Goal: Information Seeking & Learning: Learn about a topic

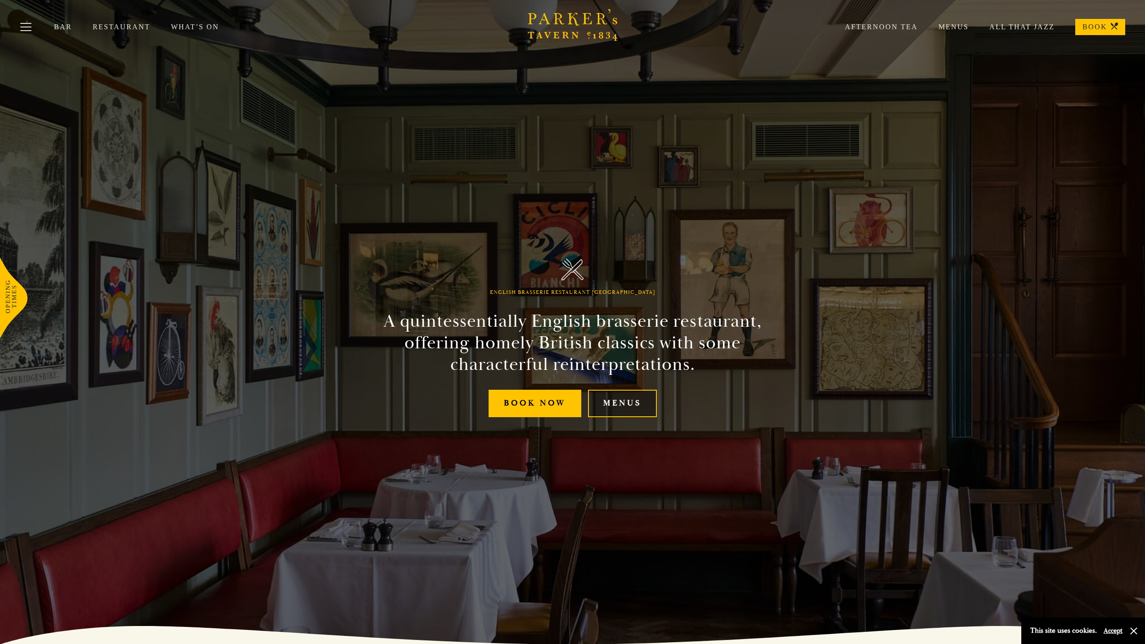
click at [610, 408] on link "Menus" at bounding box center [622, 403] width 69 height 27
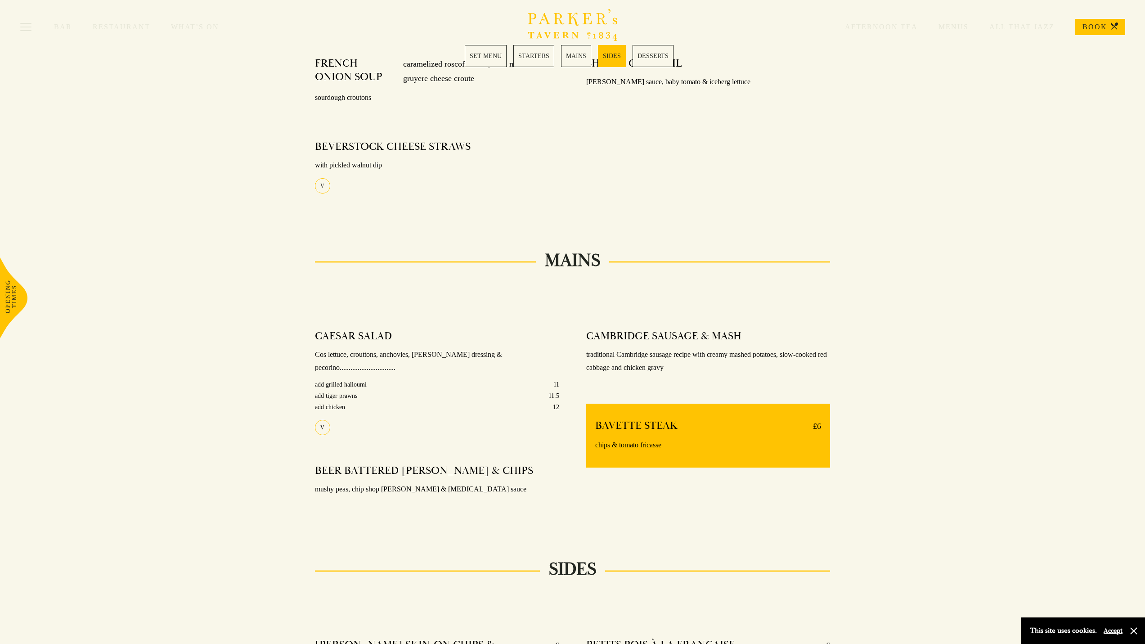
scroll to position [457, 0]
click at [482, 52] on div "Bar Restaurant What’s On Afternoon Tea Menus All That Jazz BOOK" at bounding box center [572, 27] width 1145 height 54
click at [487, 54] on link "SET MENU" at bounding box center [486, 56] width 42 height 22
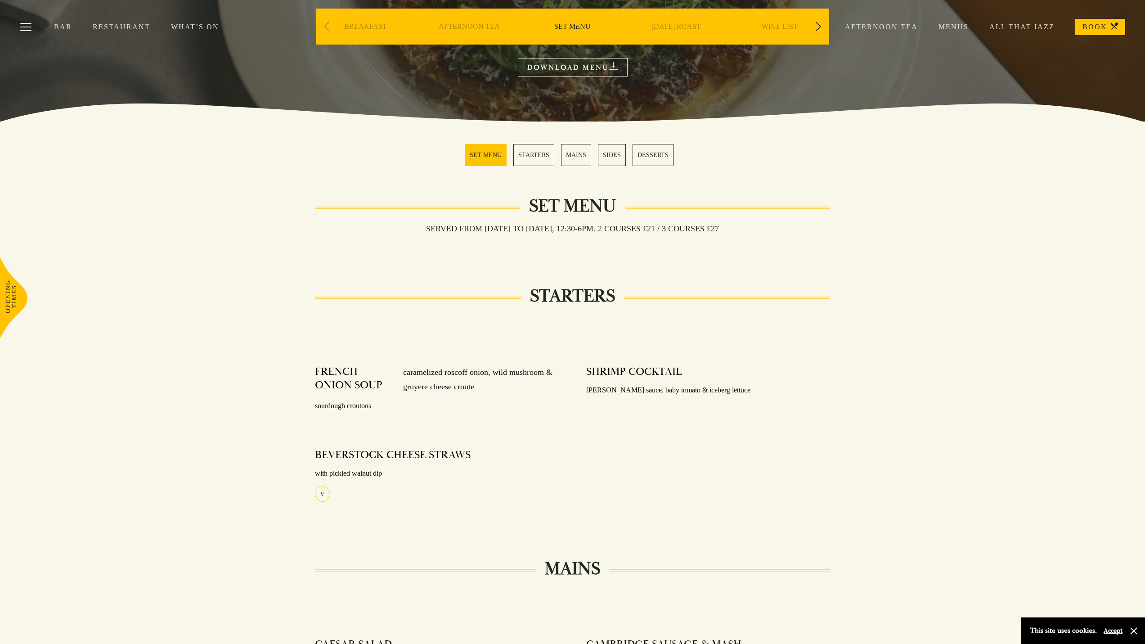
scroll to position [148, 0]
click at [582, 157] on link "MAINS" at bounding box center [576, 155] width 30 height 22
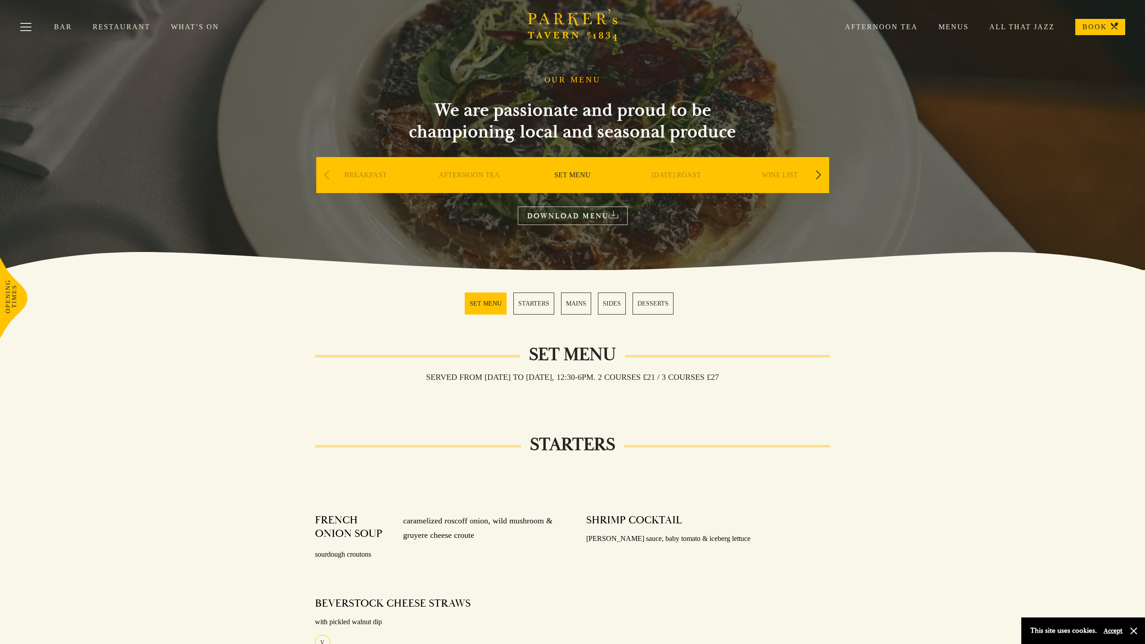
click at [823, 175] on div "Next slide" at bounding box center [818, 175] width 12 height 20
click at [665, 170] on div "A LA CARTE" at bounding box center [676, 188] width 99 height 63
click at [671, 175] on link "A LA CARTE" at bounding box center [676, 189] width 42 height 36
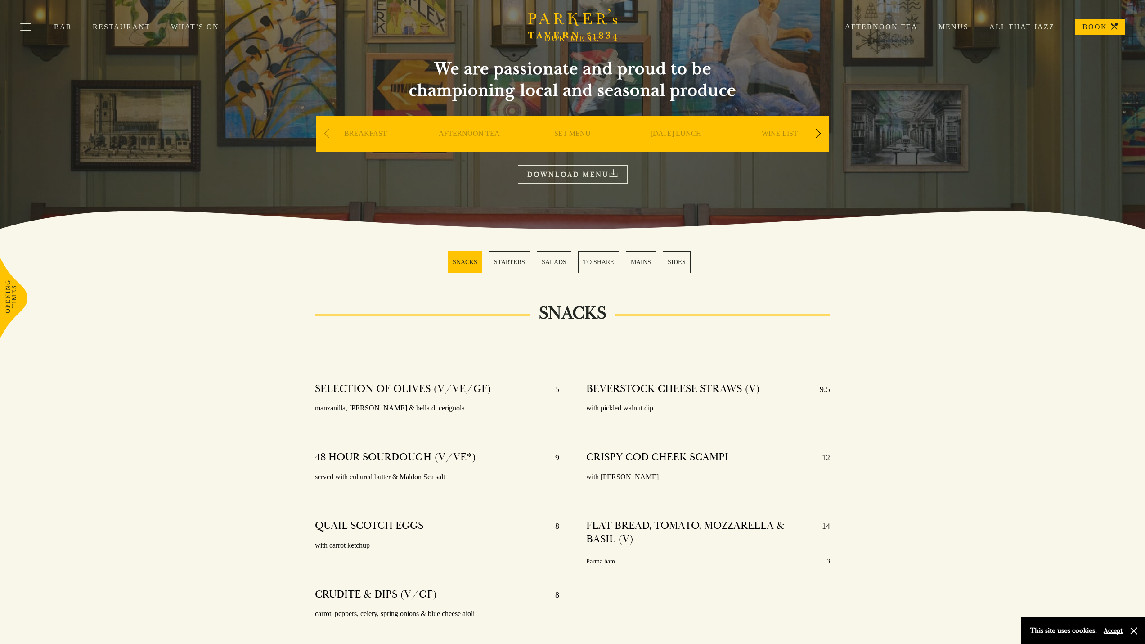
scroll to position [37, 0]
